Goal: Transaction & Acquisition: Purchase product/service

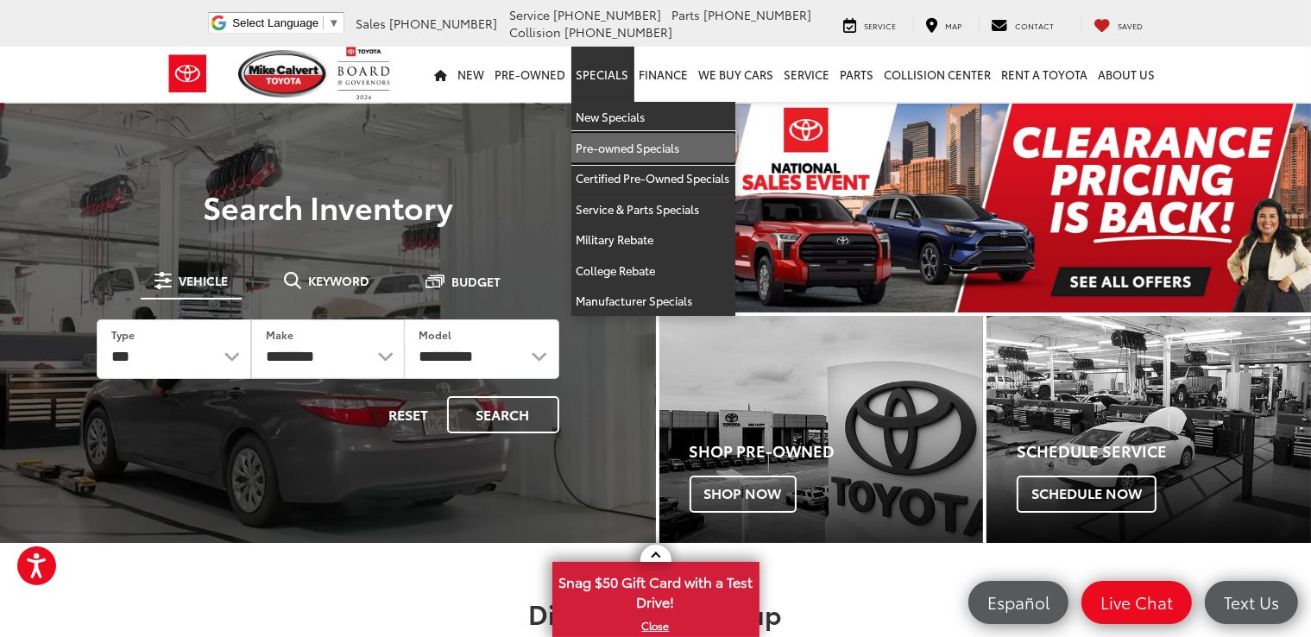
click at [597, 143] on link "Pre-owned Specials" at bounding box center [653, 148] width 164 height 31
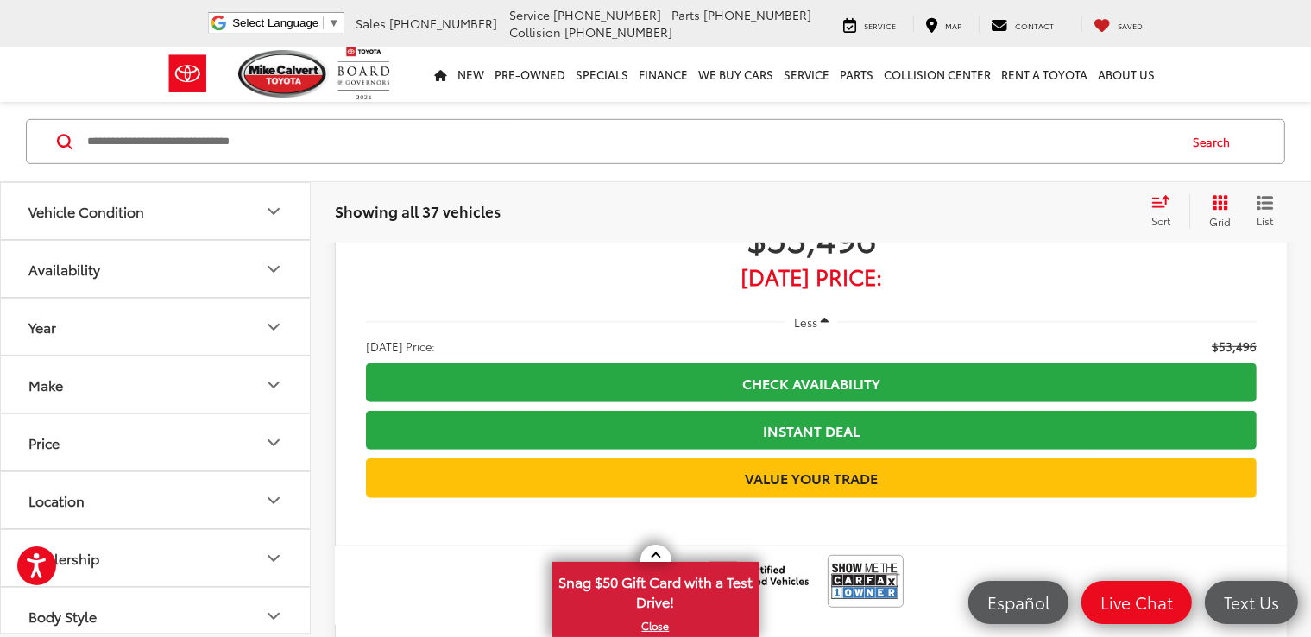
scroll to position [943, 0]
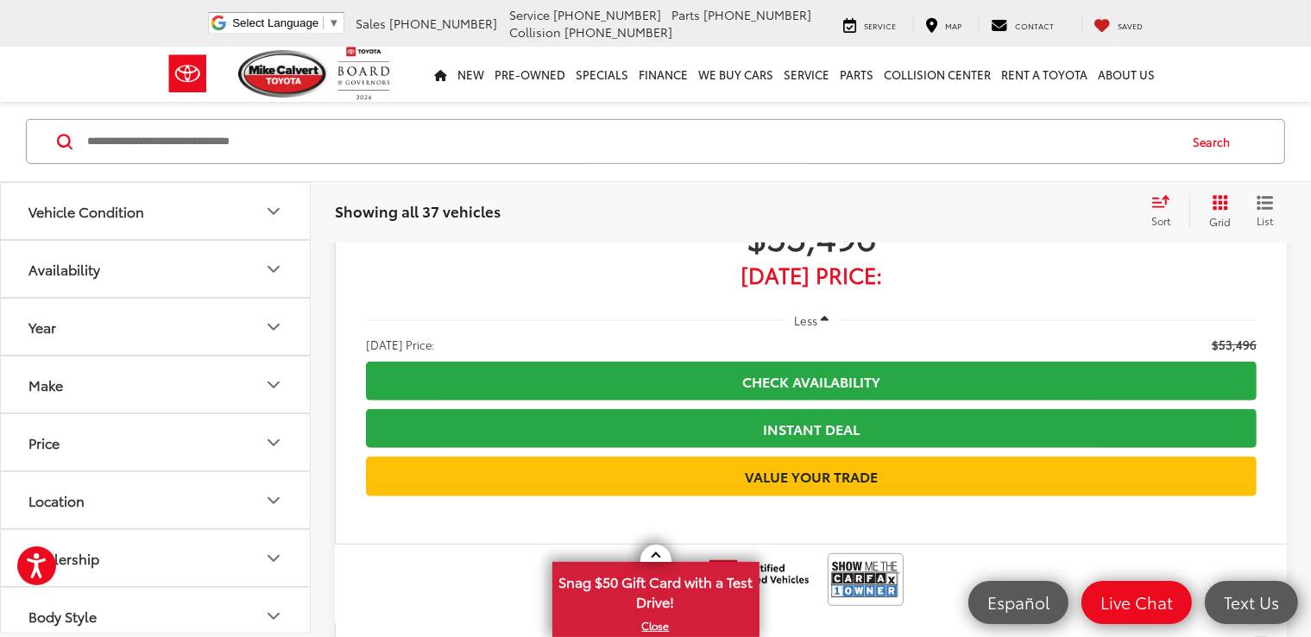
click at [1173, 203] on div "Sort" at bounding box center [1166, 211] width 47 height 35
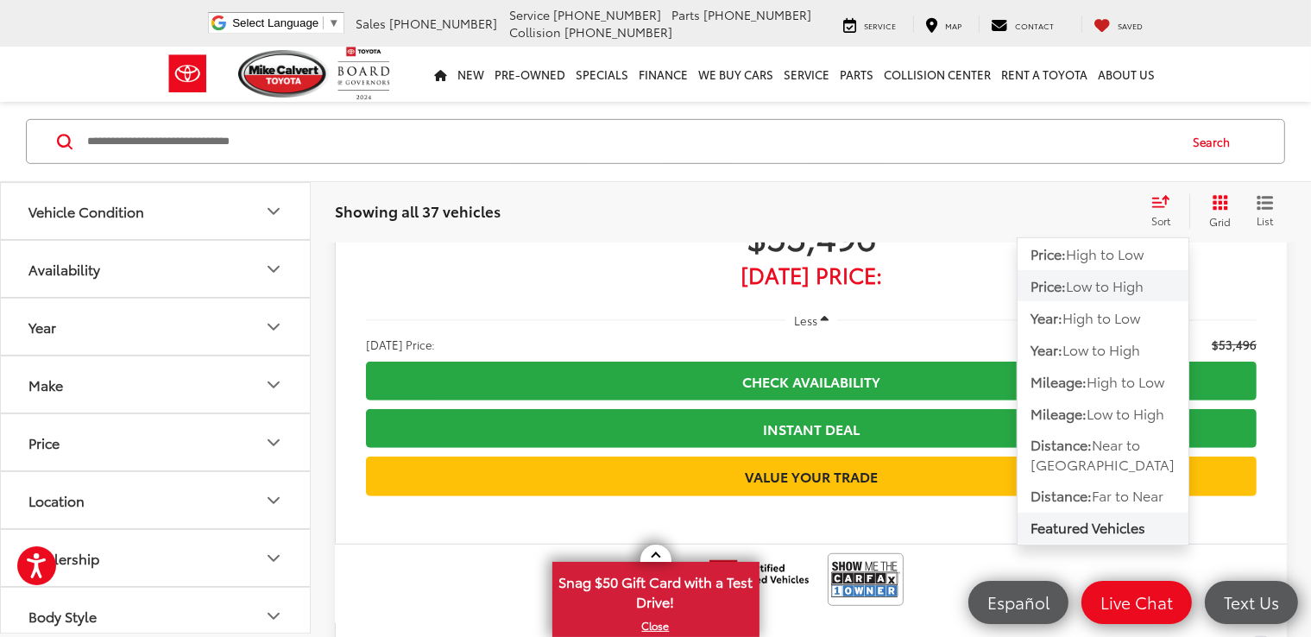
click at [1143, 293] on span "Low to High" at bounding box center [1105, 285] width 78 height 20
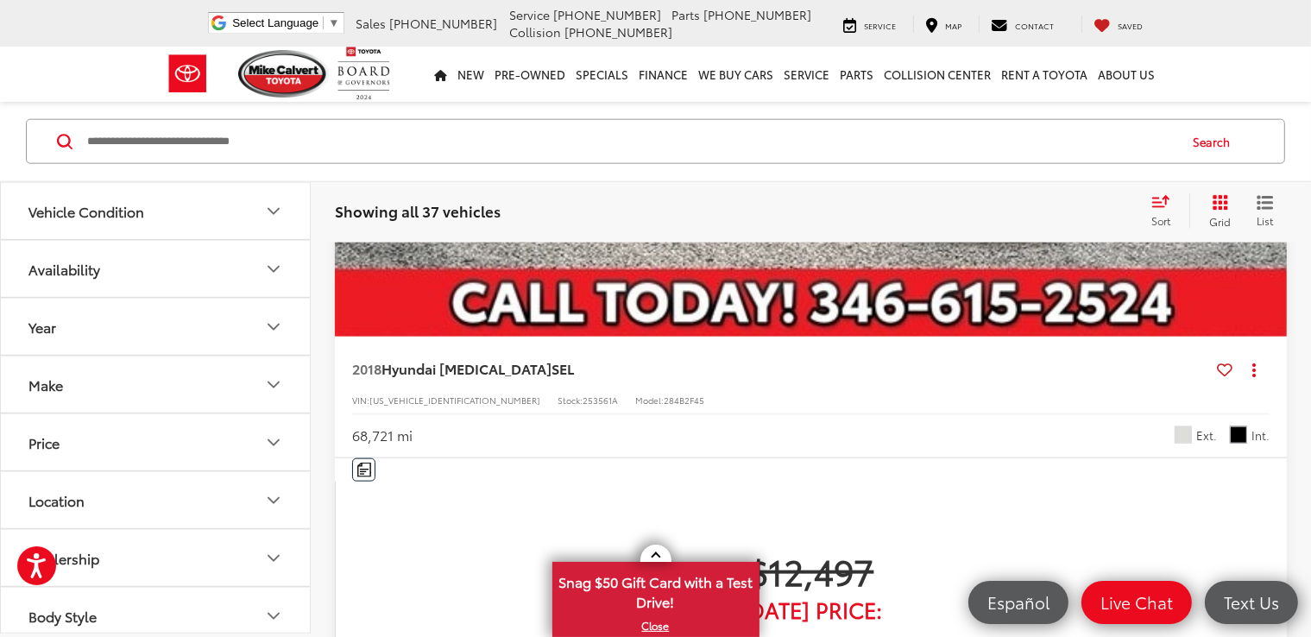
scroll to position [2046, 0]
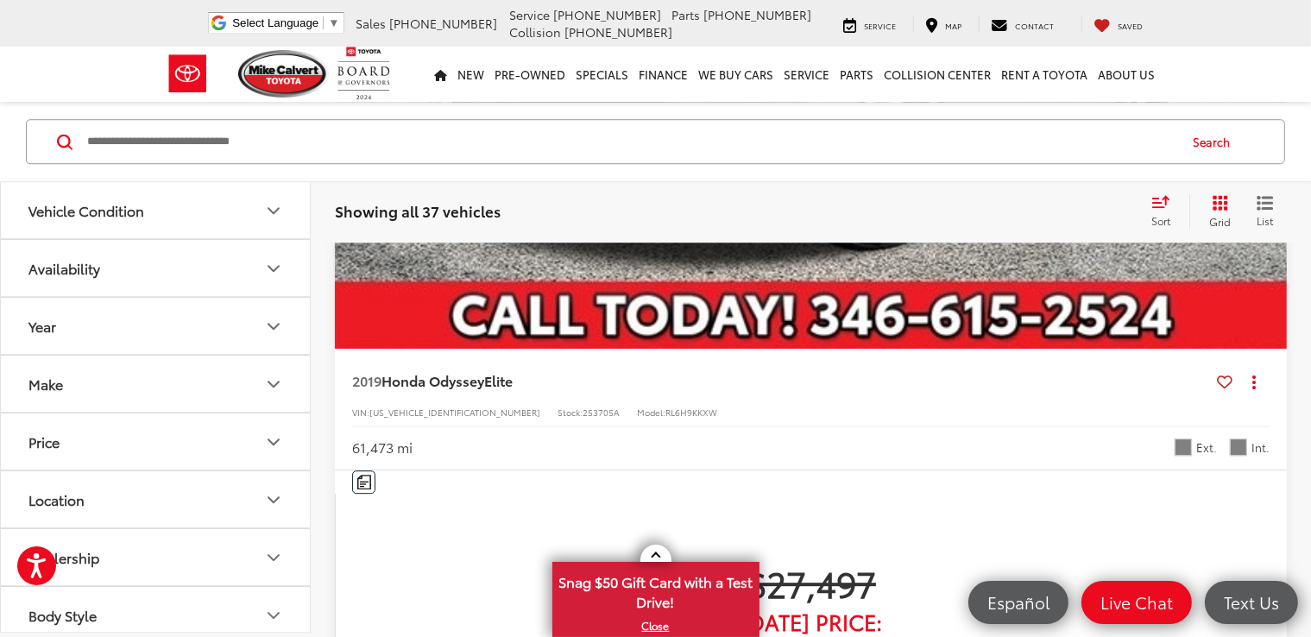
scroll to position [5012, 0]
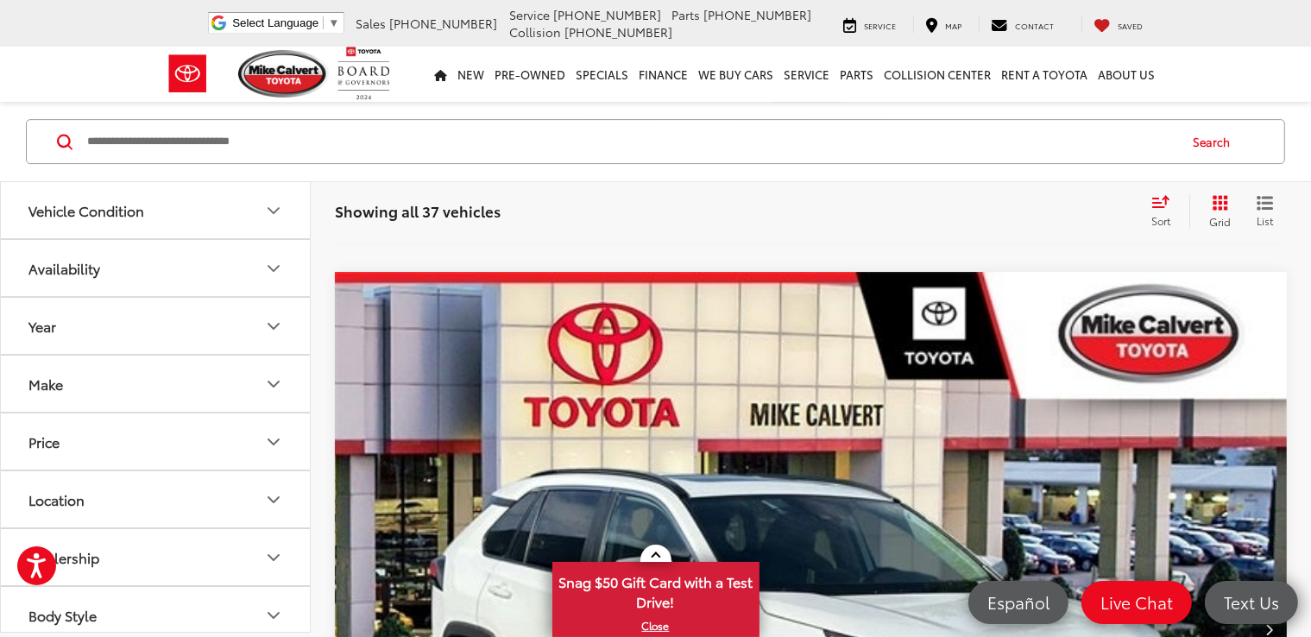
scroll to position [5987, 0]
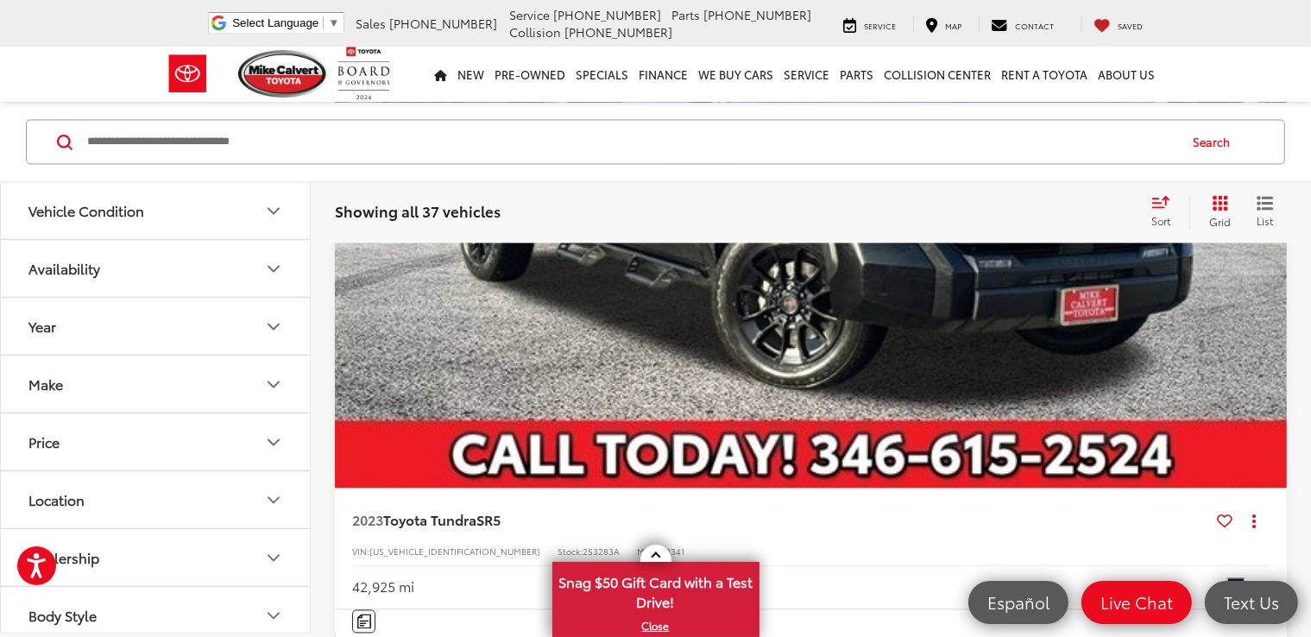
scroll to position [3331, 0]
